Goal: Task Accomplishment & Management: Manage account settings

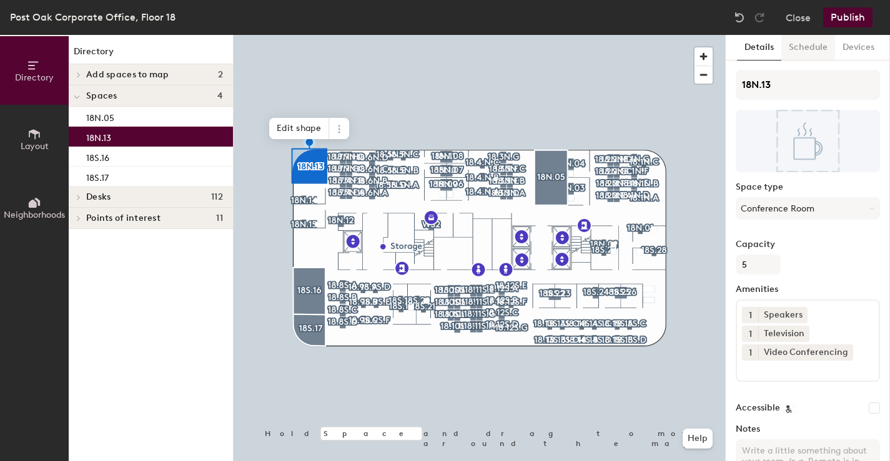
click at [808, 47] on button "Schedule" at bounding box center [808, 48] width 54 height 26
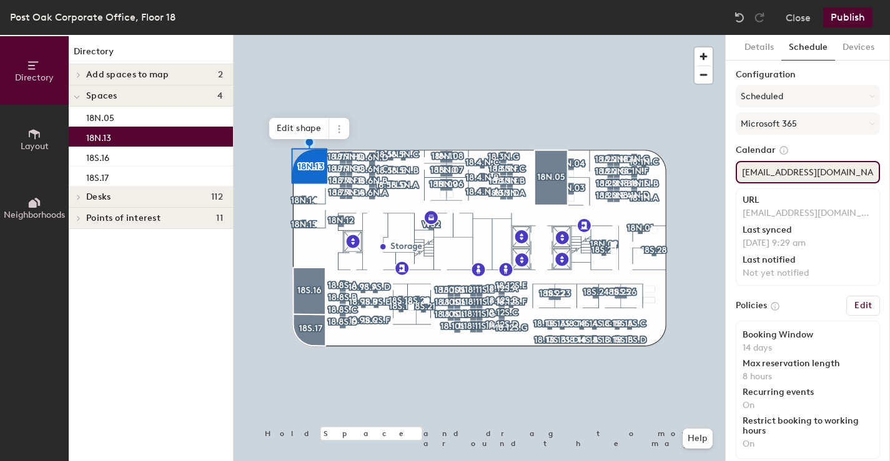
click at [768, 172] on input "acueto@tdecu.org" at bounding box center [807, 172] width 144 height 22
click at [724, 168] on div "Directory Layout Neighborhoods Directory Add spaces to map 2 Assigned Office Op…" at bounding box center [445, 248] width 890 height 426
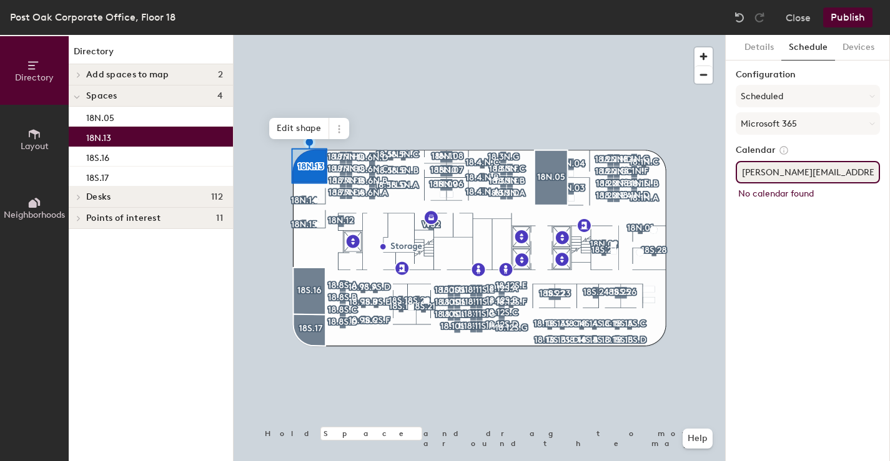
click at [747, 175] on input "r.karaca@tdecu.org" at bounding box center [807, 172] width 144 height 22
click at [858, 167] on input "[EMAIL_ADDRESS][DOMAIN_NAME]" at bounding box center [807, 172] width 144 height 22
type input "[EMAIL_ADDRESS][DOMAIN_NAME]"
click at [816, 200] on div "Calendar rkaraca@tdecu.org Checking calendar..." at bounding box center [807, 175] width 144 height 61
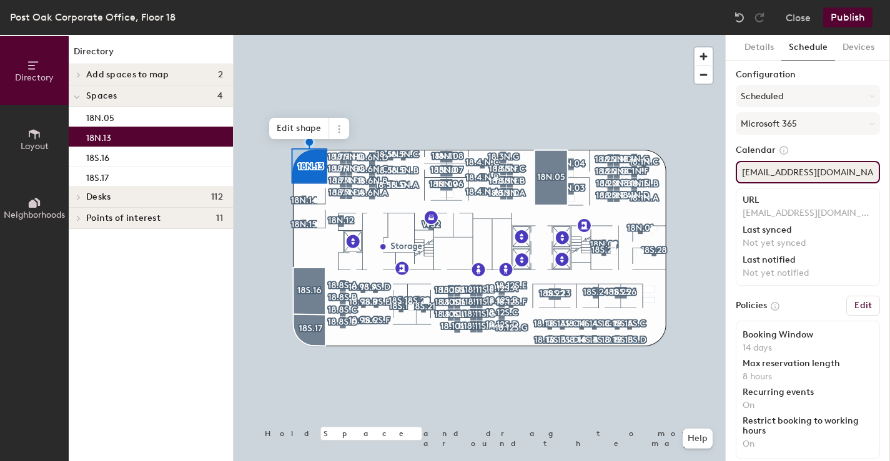
click at [833, 172] on input "[EMAIL_ADDRESS][DOMAIN_NAME]" at bounding box center [807, 172] width 144 height 22
click at [805, 171] on input "[EMAIL_ADDRESS][DOMAIN_NAME]" at bounding box center [807, 172] width 144 height 22
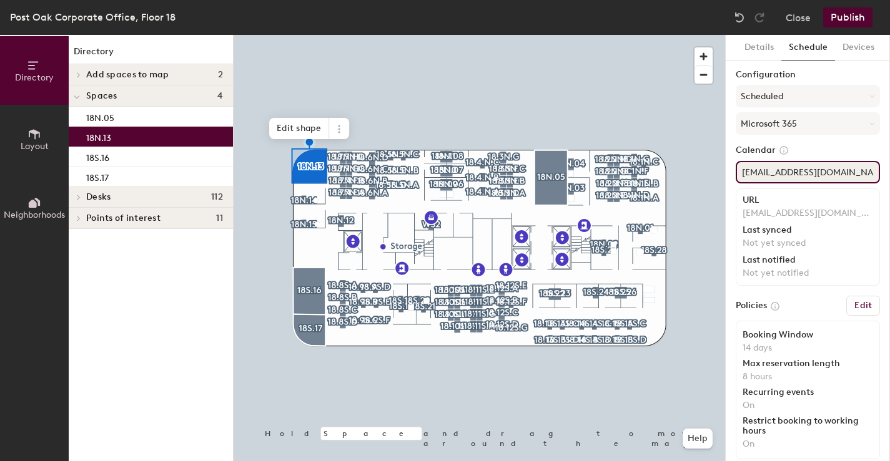
click at [805, 171] on input "[EMAIL_ADDRESS][DOMAIN_NAME]" at bounding box center [807, 172] width 144 height 22
click at [544, 35] on div at bounding box center [478, 35] width 491 height 0
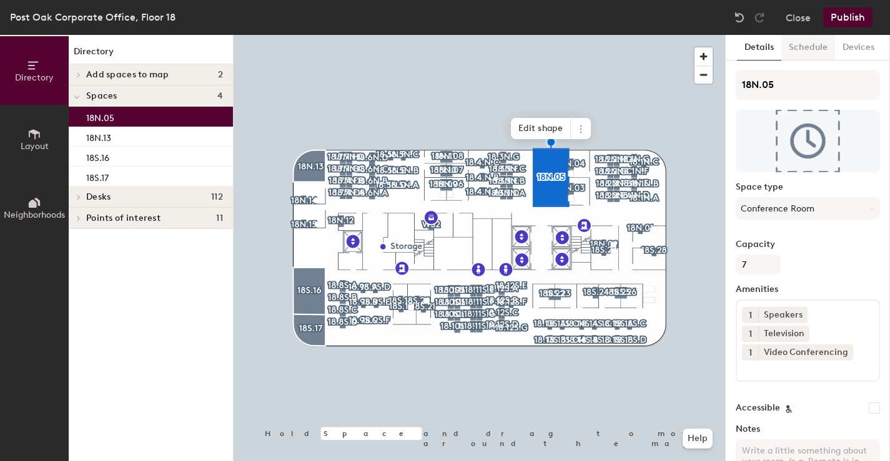
click at [799, 43] on button "Schedule" at bounding box center [808, 48] width 54 height 26
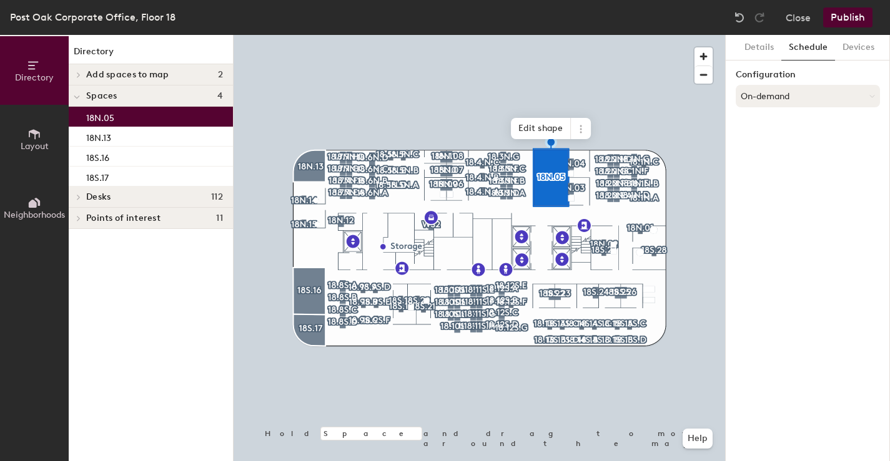
click at [770, 92] on button "On-demand" at bounding box center [807, 96] width 144 height 22
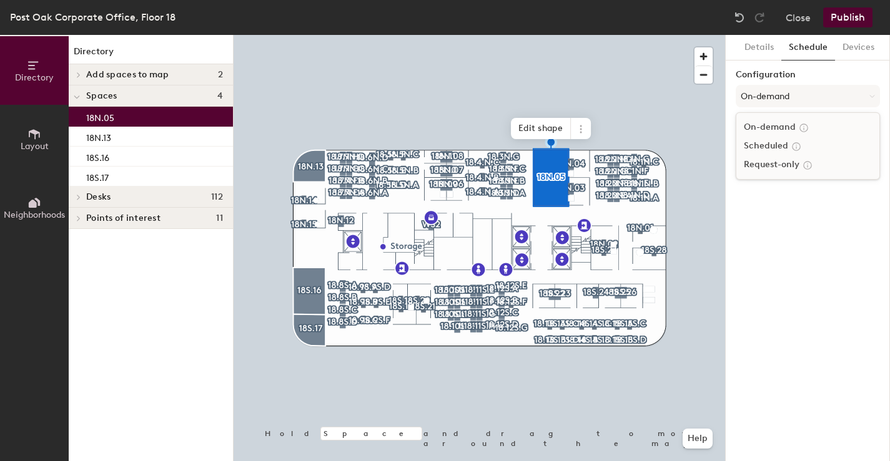
click at [769, 149] on div "Scheduled" at bounding box center [807, 146] width 143 height 19
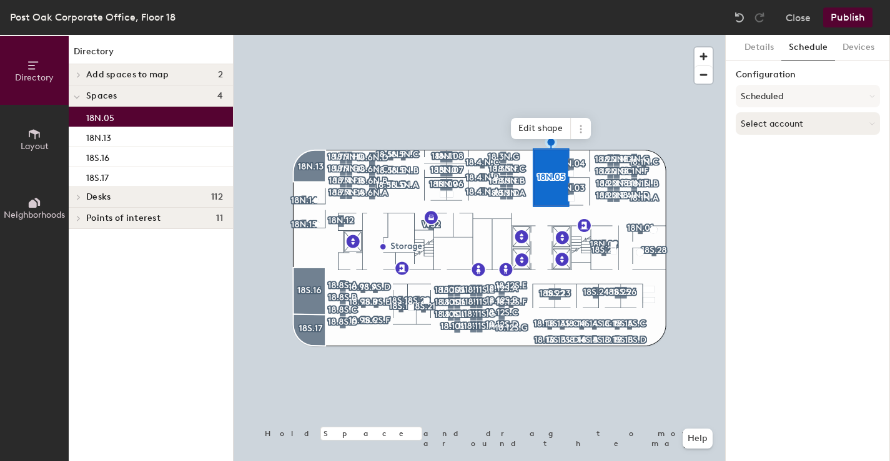
click at [781, 125] on button "Select account" at bounding box center [807, 123] width 144 height 22
click at [773, 171] on div "Microsoft 365" at bounding box center [807, 173] width 143 height 19
click at [774, 175] on input at bounding box center [807, 172] width 144 height 22
paste input "[EMAIL_ADDRESS][DOMAIN_NAME]"
type input "[EMAIL_ADDRESS][DOMAIN_NAME]"
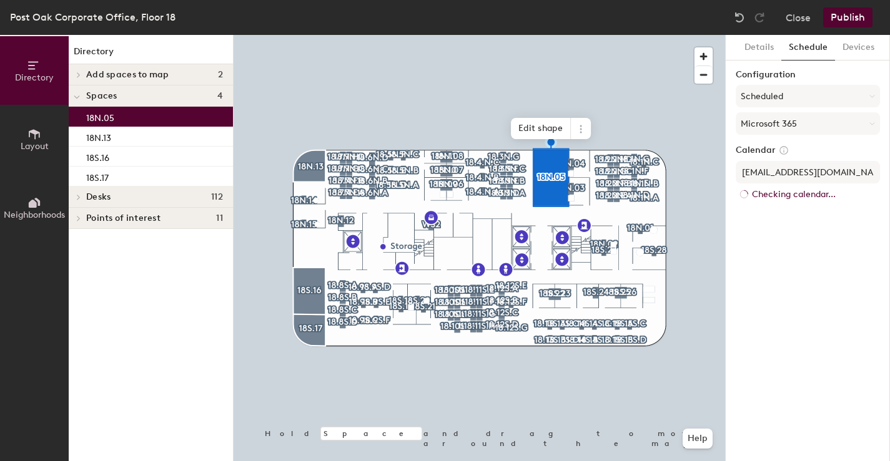
click at [816, 191] on div "Configuration Scheduled Microsoft 365 Calendar rkaraca@tdecu.org Checking calen…" at bounding box center [807, 140] width 144 height 141
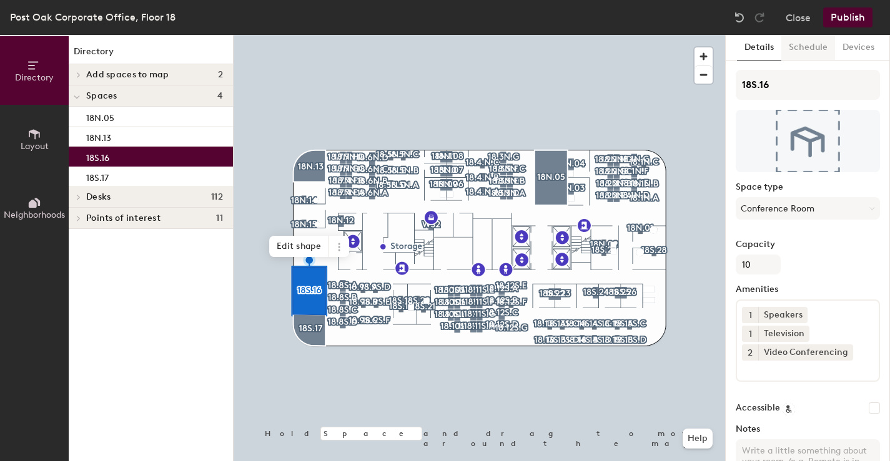
click at [804, 51] on button "Schedule" at bounding box center [808, 48] width 54 height 26
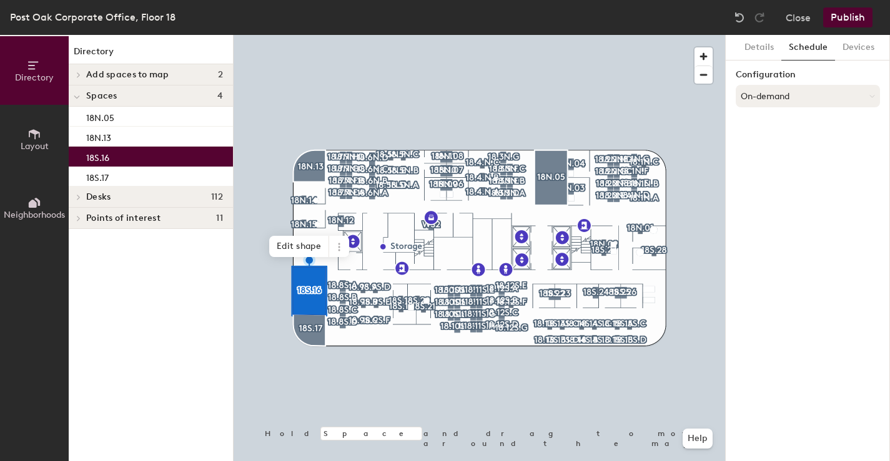
click at [768, 101] on button "On-demand" at bounding box center [807, 96] width 144 height 22
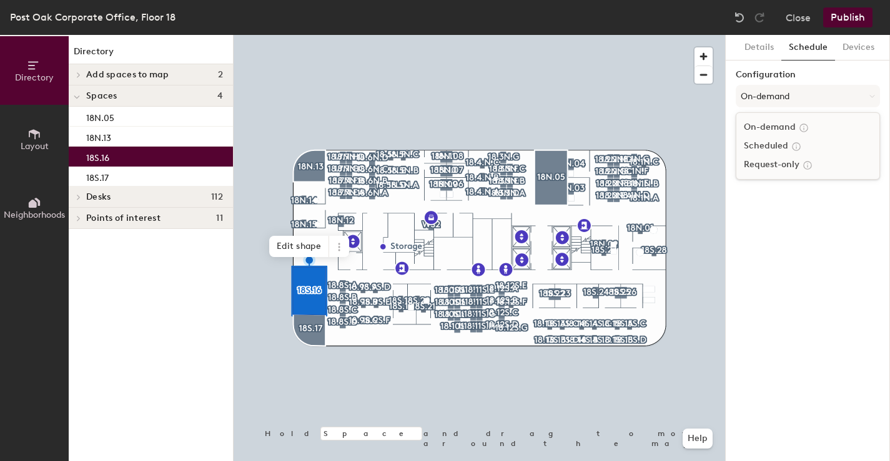
click at [768, 147] on div "Scheduled" at bounding box center [807, 146] width 143 height 19
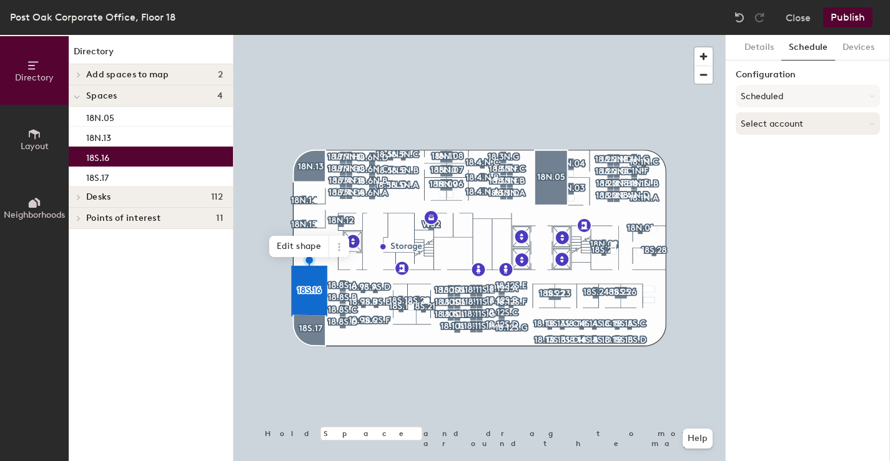
click at [773, 122] on button "Select account" at bounding box center [807, 123] width 144 height 22
click at [770, 172] on div "Microsoft 365" at bounding box center [807, 173] width 143 height 19
click at [770, 172] on input at bounding box center [807, 172] width 144 height 22
paste input "[EMAIL_ADDRESS][DOMAIN_NAME]"
type input "[EMAIL_ADDRESS][DOMAIN_NAME]"
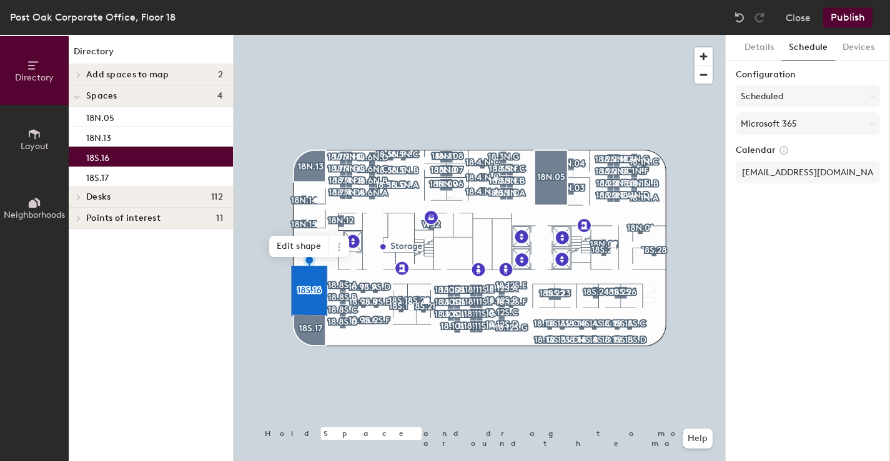
click at [861, 19] on button "Publish" at bounding box center [847, 17] width 49 height 20
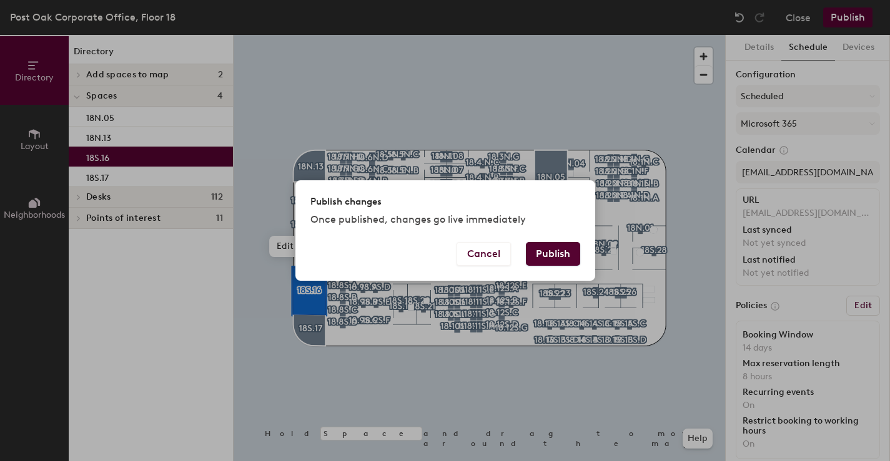
click at [550, 255] on button "Publish" at bounding box center [553, 254] width 54 height 24
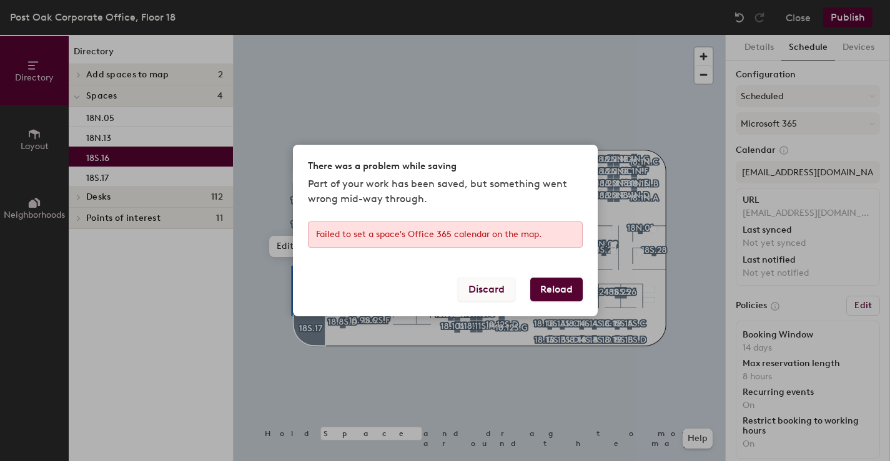
click at [484, 287] on button "Discard" at bounding box center [486, 290] width 57 height 24
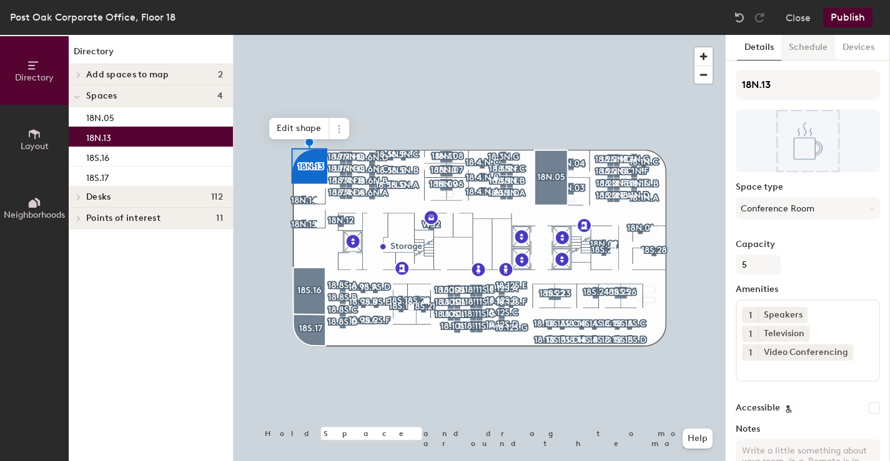
click at [799, 50] on button "Schedule" at bounding box center [808, 48] width 54 height 26
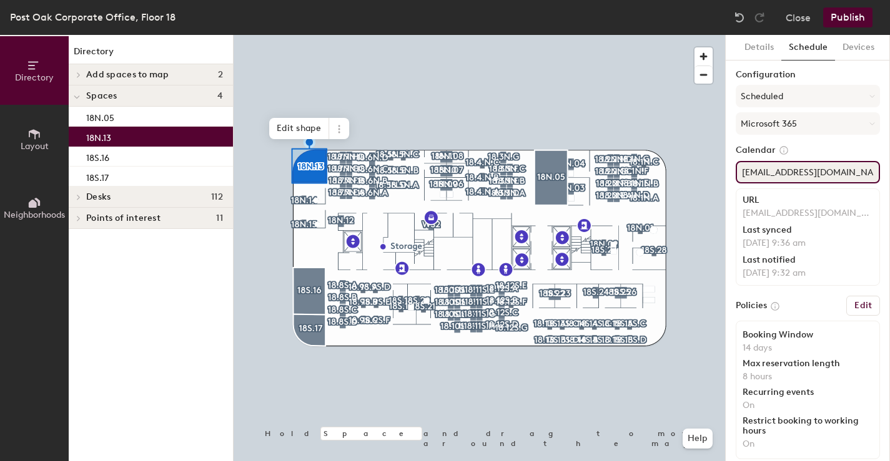
drag, startPoint x: 840, startPoint y: 175, endPoint x: 736, endPoint y: 172, distance: 103.7
click at [736, 172] on input "[EMAIL_ADDRESS][DOMAIN_NAME]" at bounding box center [807, 172] width 144 height 22
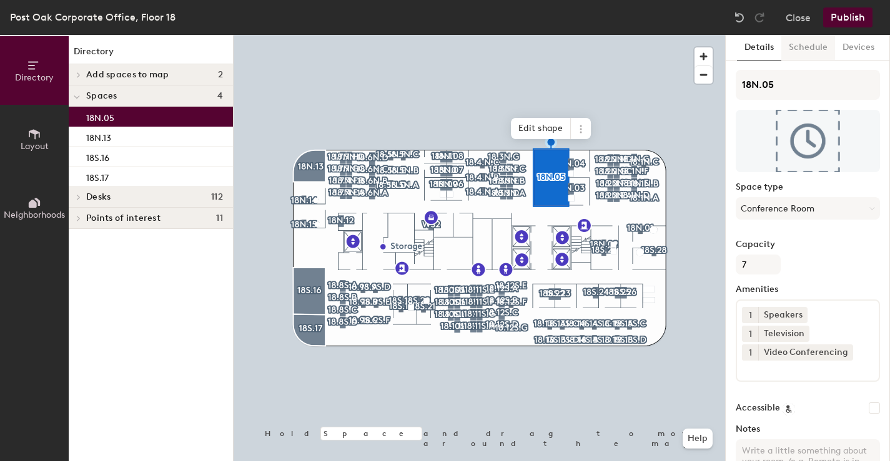
click at [795, 48] on button "Schedule" at bounding box center [808, 48] width 54 height 26
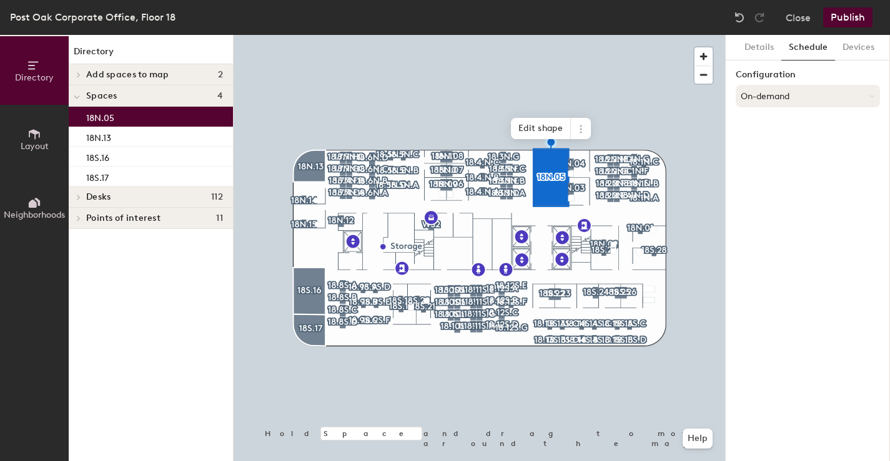
click at [788, 96] on button "On-demand" at bounding box center [807, 96] width 144 height 22
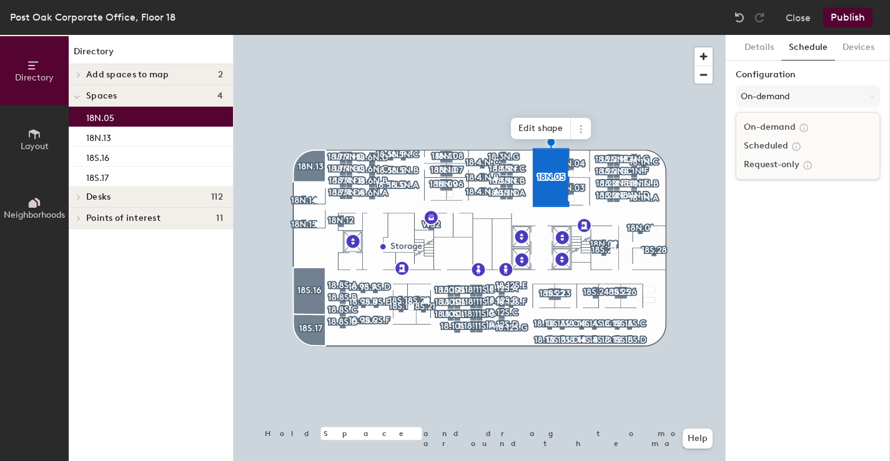
click at [776, 142] on div "Scheduled" at bounding box center [807, 146] width 143 height 19
click at [770, 101] on button "Scheduled" at bounding box center [807, 96] width 144 height 22
click at [756, 146] on div "Scheduled" at bounding box center [807, 146] width 143 height 19
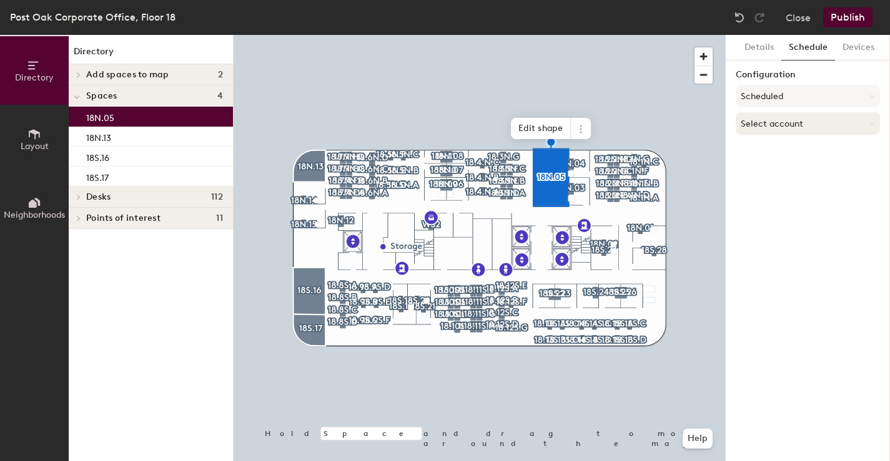
click at [773, 122] on button "Select account" at bounding box center [807, 123] width 144 height 22
click at [766, 174] on div "Microsoft 365" at bounding box center [807, 173] width 143 height 19
click at [766, 174] on input at bounding box center [807, 172] width 144 height 22
paste input "[EMAIL_ADDRESS][DOMAIN_NAME]"
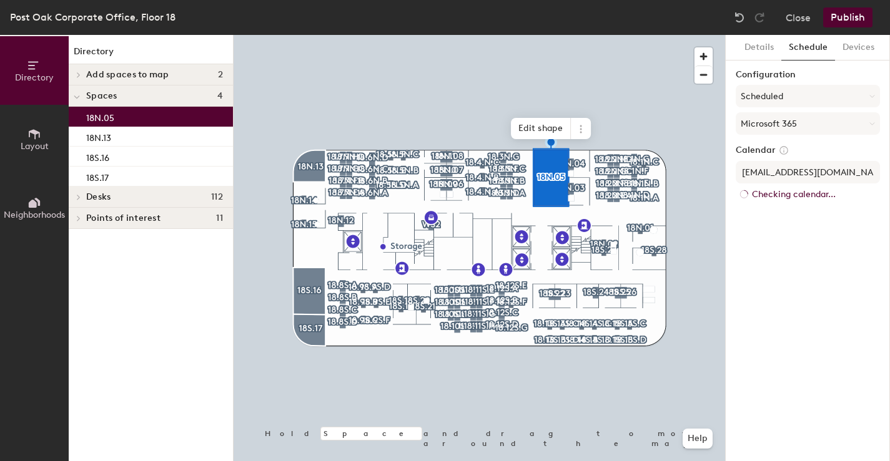
click at [848, 17] on button "Publish" at bounding box center [847, 17] width 49 height 20
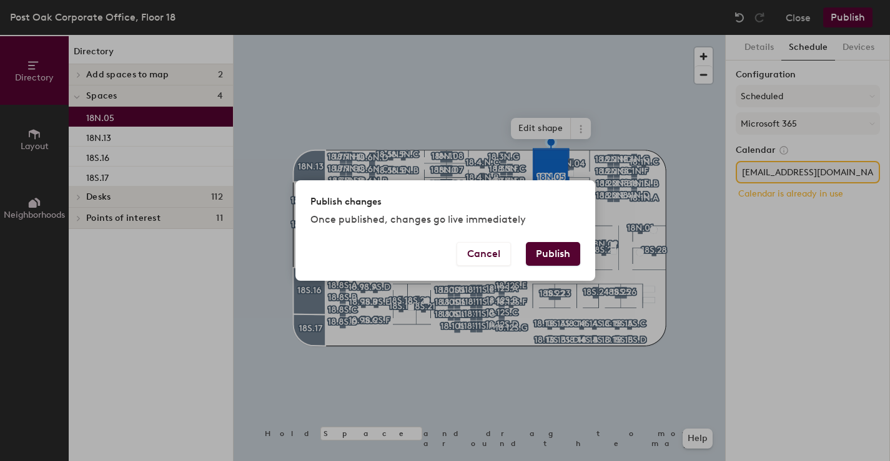
click at [823, 247] on div "Publish changes Once published, changes go live immediately Cancel Publish" at bounding box center [445, 230] width 890 height 461
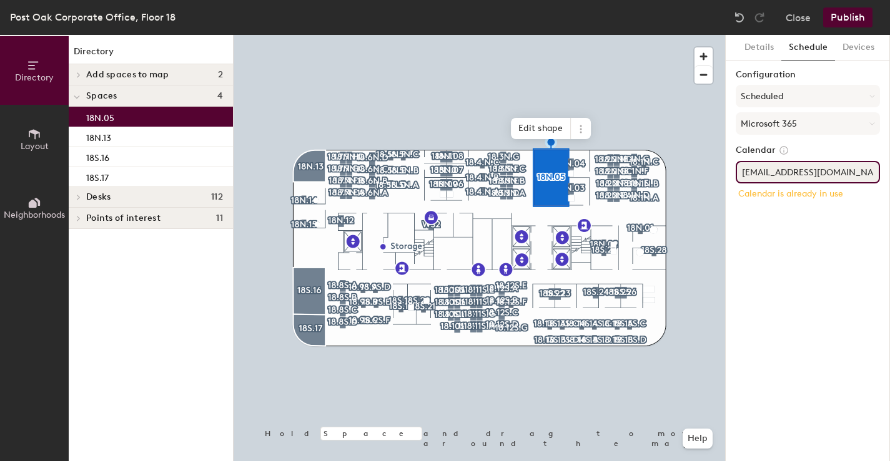
drag, startPoint x: 773, startPoint y: 174, endPoint x: 735, endPoint y: 172, distance: 37.5
click at [735, 172] on input "[EMAIL_ADDRESS][DOMAIN_NAME]" at bounding box center [807, 172] width 144 height 22
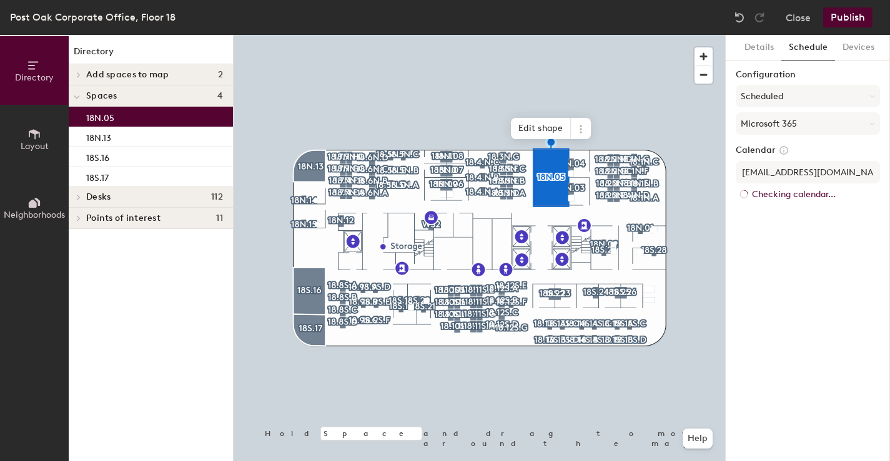
click at [842, 210] on div "Details Schedule Devices Configuration Scheduled Microsoft 365 Calendar [EMAIL_…" at bounding box center [807, 248] width 164 height 426
click at [772, 174] on input "[EMAIL_ADDRESS][DOMAIN_NAME]" at bounding box center [807, 172] width 144 height 22
type input "[EMAIL_ADDRESS][DOMAIN_NAME]"
click at [838, 271] on div "Details Schedule Devices Configuration Scheduled Microsoft 365 Calendar [EMAIL_…" at bounding box center [807, 248] width 164 height 426
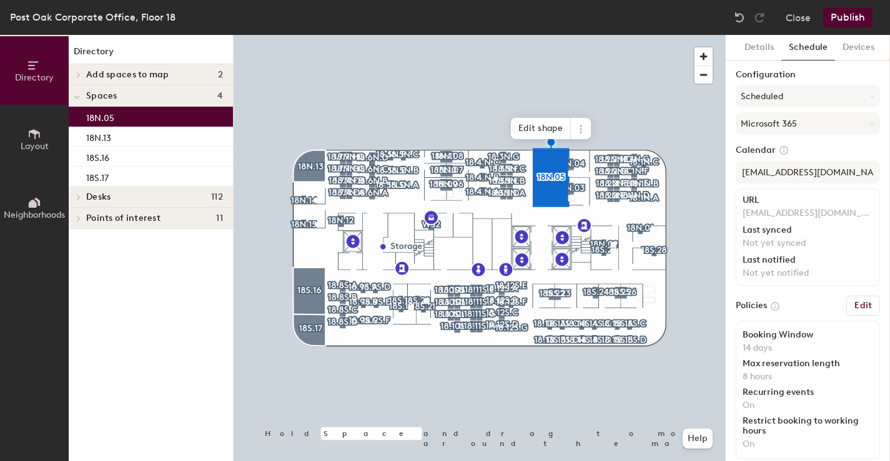
click at [850, 16] on button "Publish" at bounding box center [847, 17] width 49 height 20
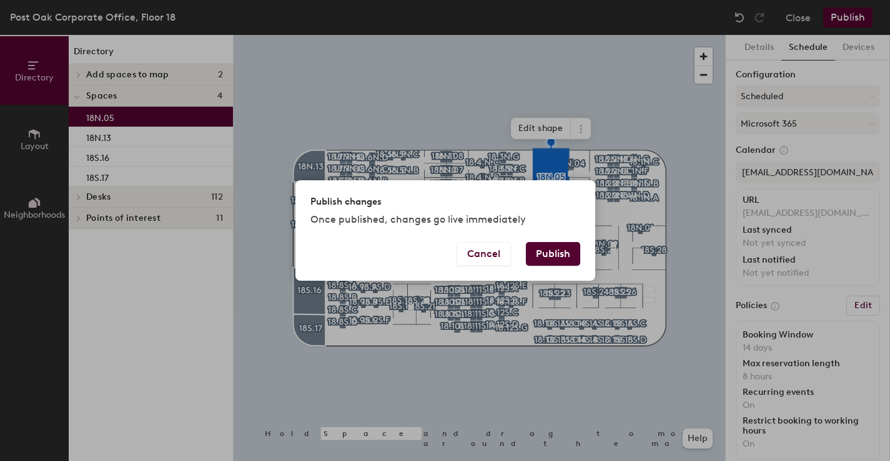
click at [565, 253] on button "Publish" at bounding box center [553, 254] width 54 height 24
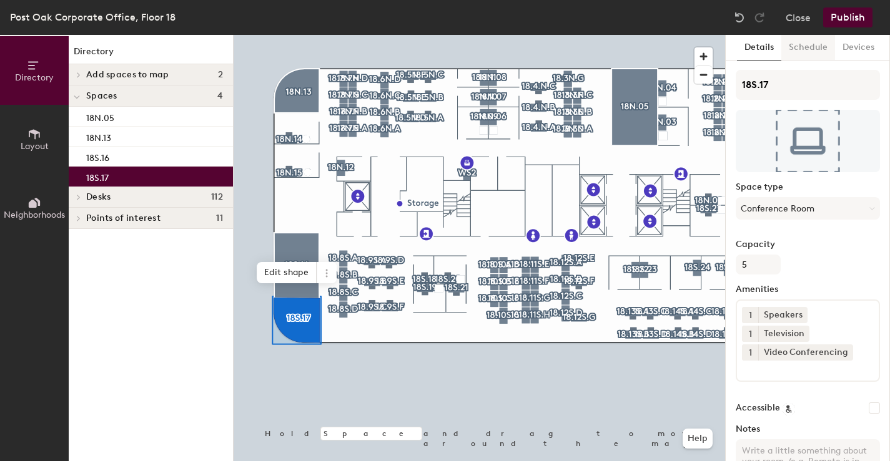
click at [803, 47] on button "Schedule" at bounding box center [808, 48] width 54 height 26
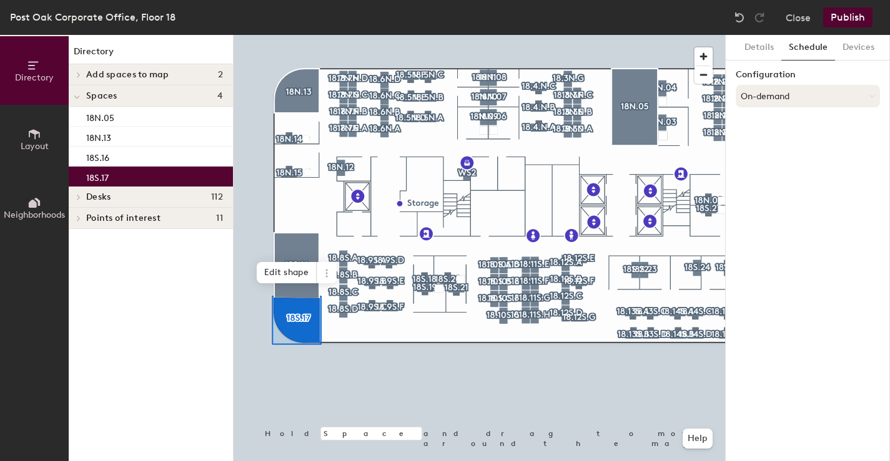
click at [777, 96] on button "On-demand" at bounding box center [807, 96] width 144 height 22
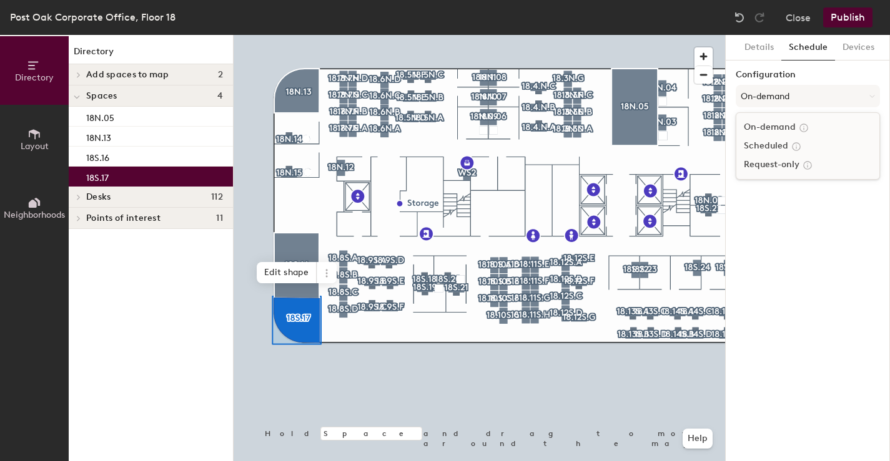
click at [763, 148] on div "Scheduled" at bounding box center [807, 146] width 143 height 19
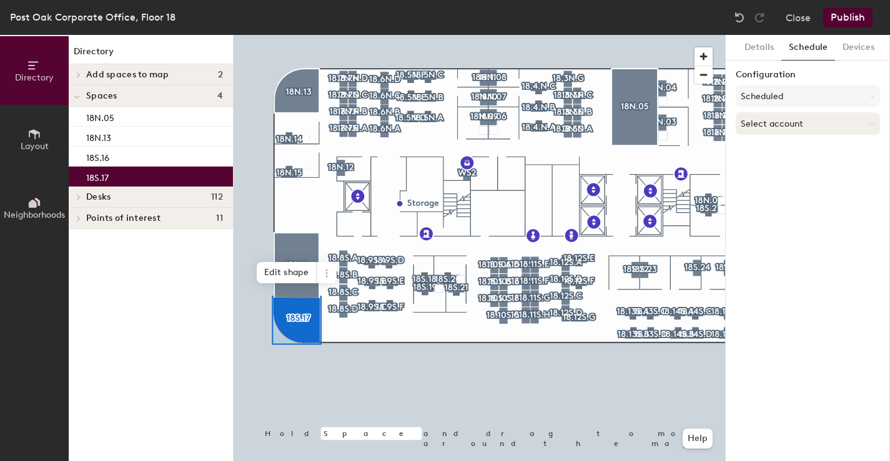
click at [761, 119] on button "Select account" at bounding box center [807, 123] width 144 height 22
click at [768, 171] on div "Microsoft 365" at bounding box center [807, 173] width 143 height 19
click at [768, 171] on input at bounding box center [807, 172] width 144 height 22
type input "[EMAIL_ADDRESS][DOMAIN_NAME]"
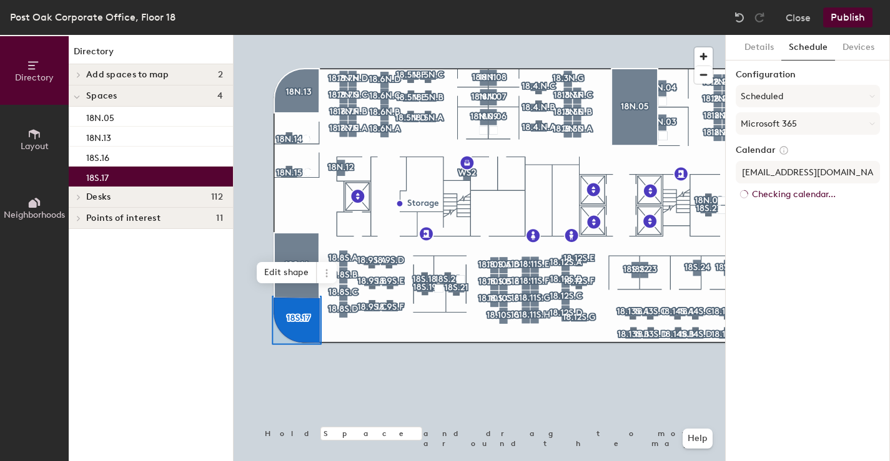
click at [785, 209] on div "Details Schedule Devices Configuration Scheduled Microsoft 365 Calendar acueto@…" at bounding box center [807, 248] width 164 height 426
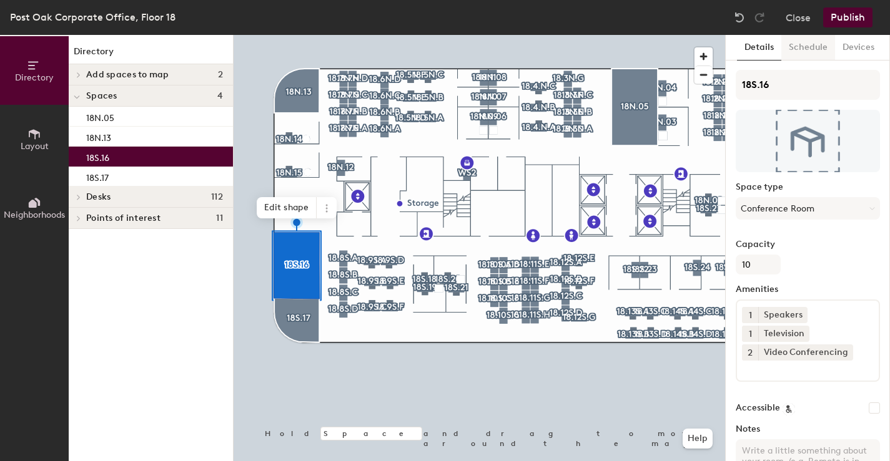
click at [815, 49] on button "Schedule" at bounding box center [808, 48] width 54 height 26
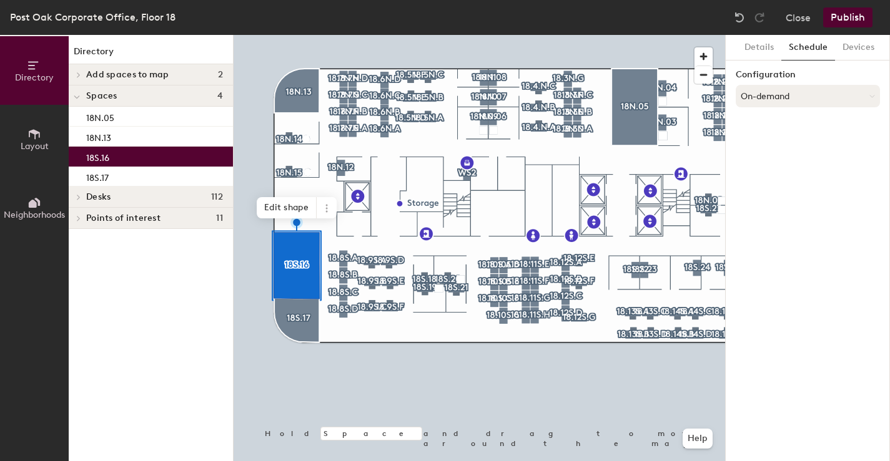
click at [778, 97] on button "On-demand" at bounding box center [807, 96] width 144 height 22
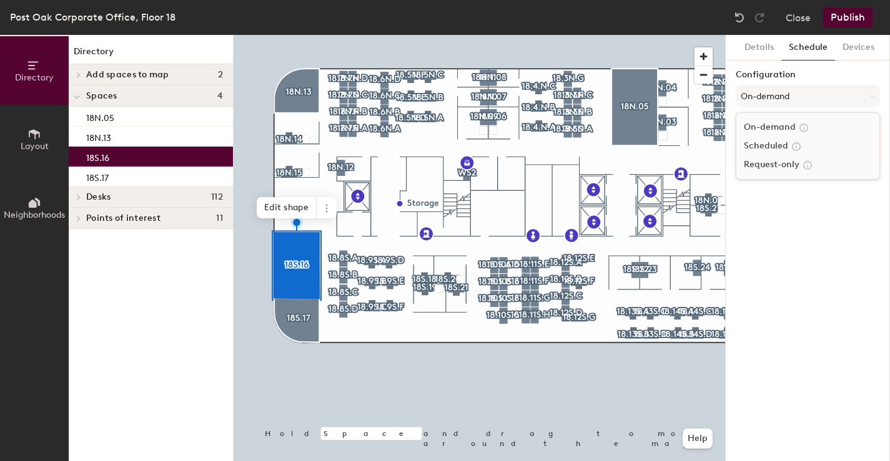
click at [761, 145] on div "Scheduled" at bounding box center [807, 146] width 143 height 19
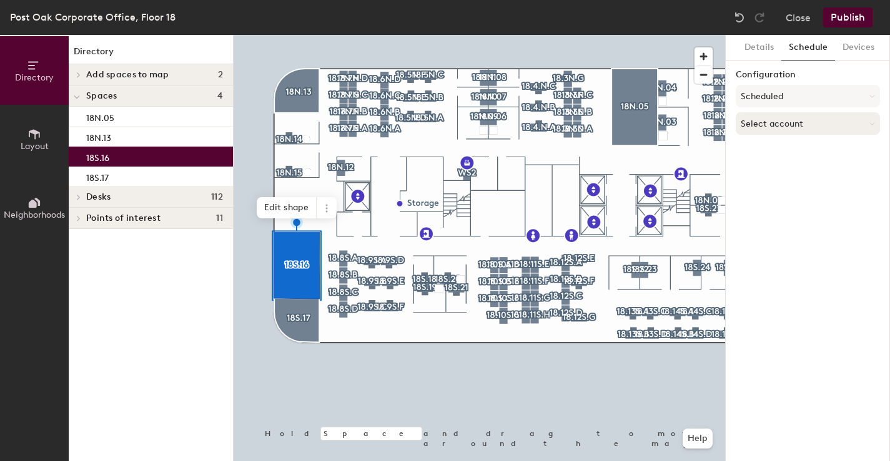
click at [777, 124] on button "Select account" at bounding box center [807, 123] width 144 height 22
click at [769, 173] on div "Microsoft 365" at bounding box center [807, 173] width 143 height 19
click at [769, 173] on input at bounding box center [807, 172] width 144 height 22
click at [763, 175] on input "kgribbons@tdecu.org" at bounding box center [807, 172] width 144 height 22
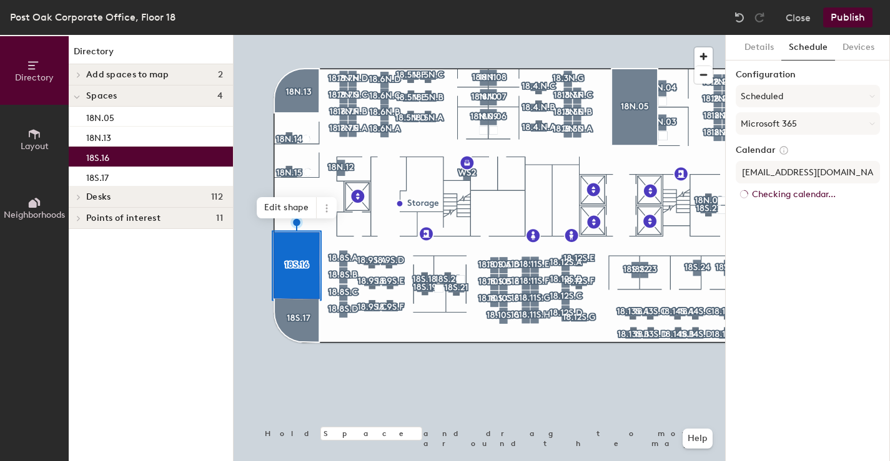
click at [848, 17] on button "Publish" at bounding box center [847, 17] width 49 height 20
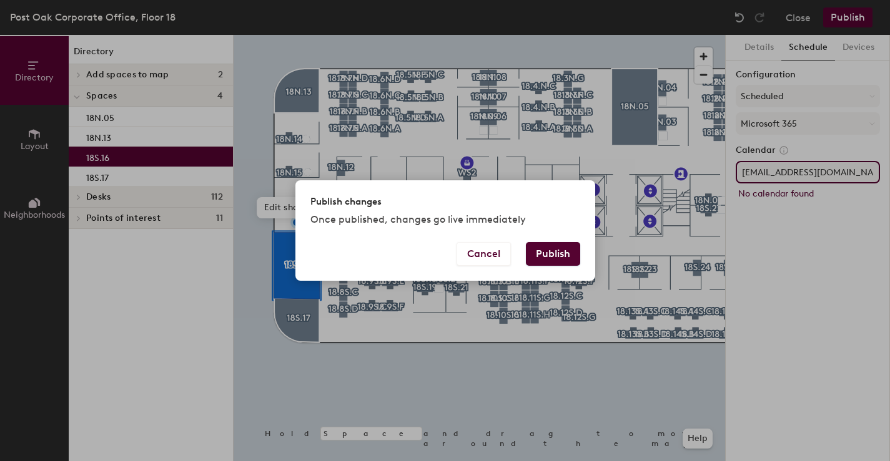
click at [797, 278] on div "Publish changes Once published, changes go live immediately Cancel Publish" at bounding box center [445, 230] width 890 height 461
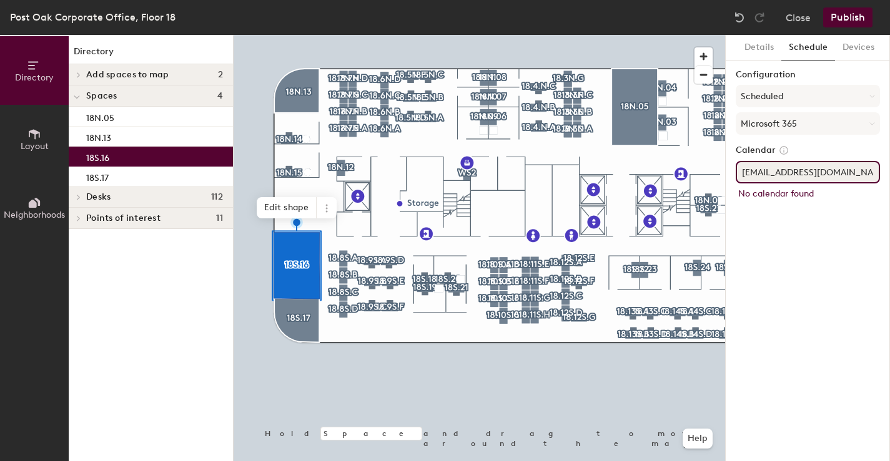
click at [762, 173] on input "kgribons@tdecu.org" at bounding box center [807, 172] width 144 height 22
click at [851, 176] on input "kgribbons@tdecu.org" at bounding box center [807, 172] width 144 height 22
type input "kgribbons@tdecu.org"
click at [832, 237] on div "Details Schedule Devices Configuration Scheduled Microsoft 365 Calendar kgribbo…" at bounding box center [807, 248] width 164 height 426
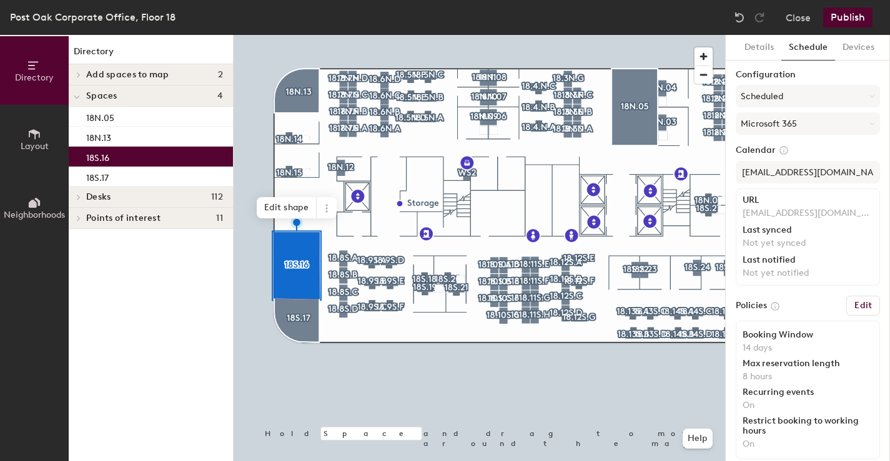
click at [835, 21] on button "Publish" at bounding box center [847, 17] width 49 height 20
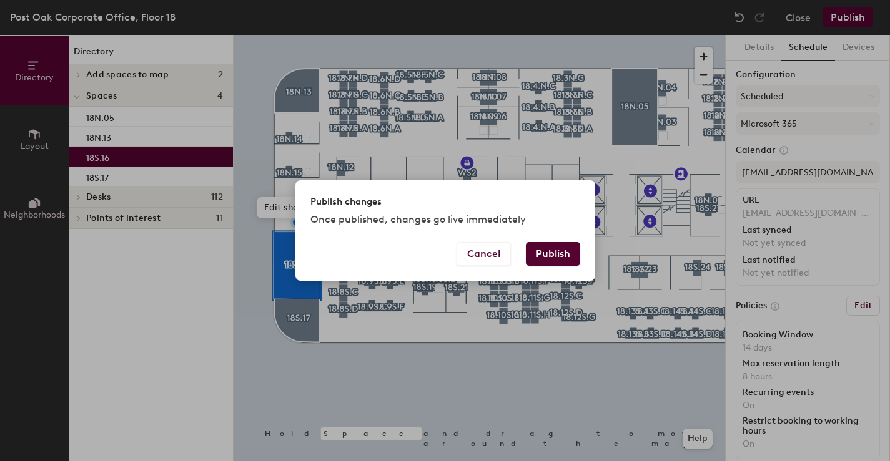
click at [544, 251] on button "Publish" at bounding box center [553, 254] width 54 height 24
